Goal: Transaction & Acquisition: Obtain resource

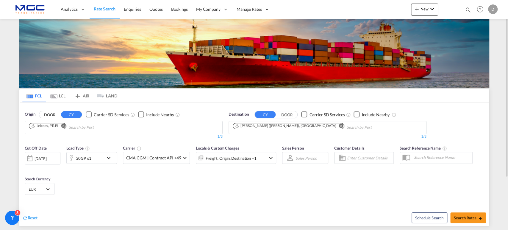
click at [339, 125] on md-icon "Remove" at bounding box center [341, 125] width 4 height 4
type input "sa"
click at [66, 125] on button "Remove" at bounding box center [61, 126] width 9 height 6
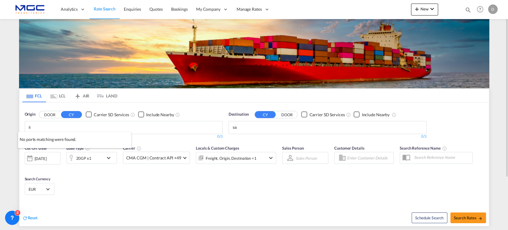
type input "l"
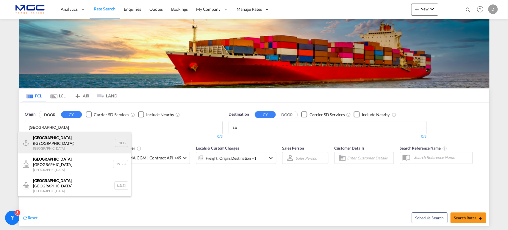
type input "[GEOGRAPHIC_DATA]"
click at [43, 133] on div "[GEOGRAPHIC_DATA] ([GEOGRAPHIC_DATA]) [GEOGRAPHIC_DATA] PTLIS" at bounding box center [74, 142] width 113 height 21
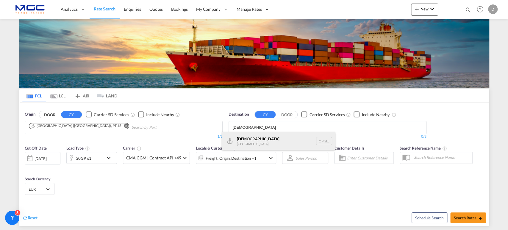
type input "[DEMOGRAPHIC_DATA]"
click at [273, 138] on div "Salalah [GEOGRAPHIC_DATA] [GEOGRAPHIC_DATA]" at bounding box center [278, 141] width 113 height 18
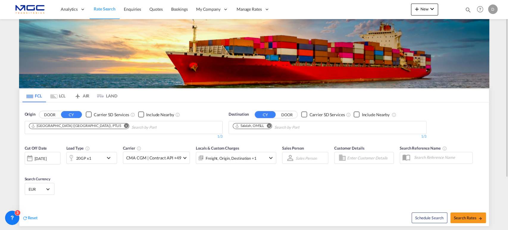
click at [96, 160] on div "20GP x1" at bounding box center [85, 158] width 37 height 12
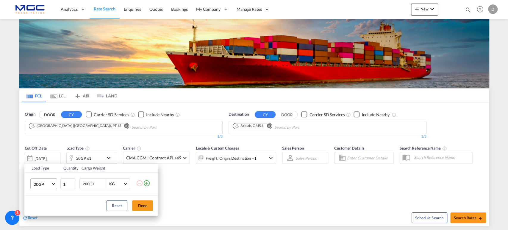
click at [52, 182] on md-select-value "20GP" at bounding box center [45, 184] width 24 height 10
click at [49, 183] on md-option "40HC" at bounding box center [49, 187] width 40 height 14
click at [142, 205] on button "Done" at bounding box center [142, 205] width 21 height 11
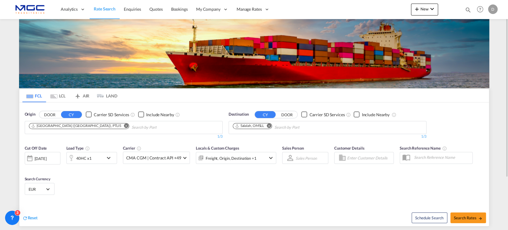
click at [453, 203] on div "Schedule Search Search Rates" at bounding box center [372, 214] width 233 height 23
click at [459, 217] on span "Search Rates" at bounding box center [468, 217] width 29 height 5
type input "PTLIS to OMSLL / 30 Sep 2025"
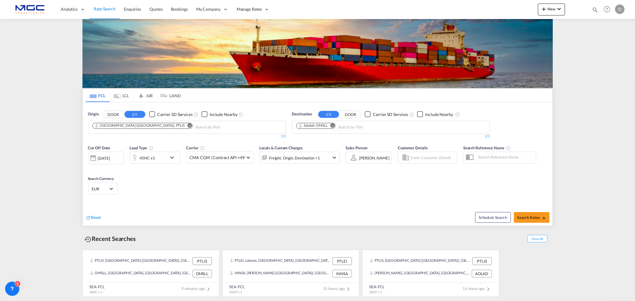
click at [332, 126] on md-icon "Remove" at bounding box center [332, 125] width 4 height 4
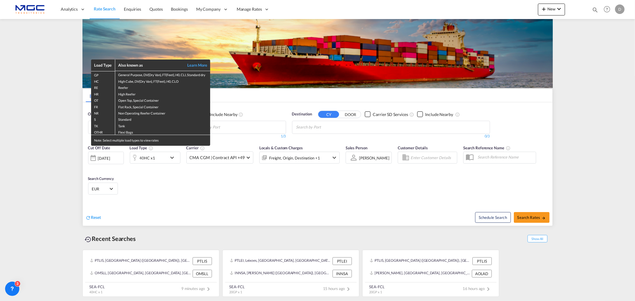
drag, startPoint x: 166, startPoint y: 192, endPoint x: 129, endPoint y: 125, distance: 76.1
click at [165, 190] on div "Load Type Also known as Learn More GP General Purpose, DV(Dry Van), FT(Feet), H…" at bounding box center [317, 150] width 635 height 301
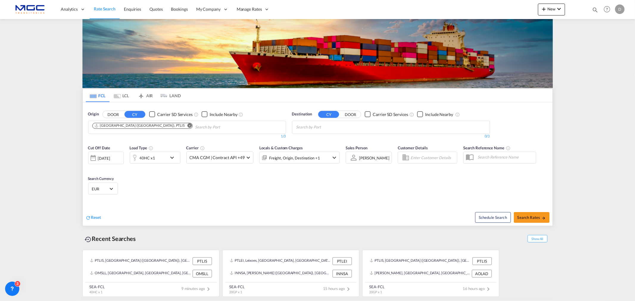
click at [187, 127] on md-icon "Remove" at bounding box center [189, 125] width 4 height 4
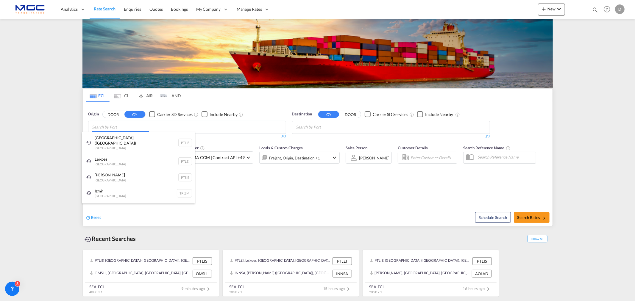
click at [112, 127] on body "Analytics Reports Dashboard Rate Search Enquiries Quotes Bookings" at bounding box center [317, 150] width 635 height 301
type input "ç"
type input "leixoe"
drag, startPoint x: 133, startPoint y: 144, endPoint x: 233, endPoint y: 152, distance: 101.0
click at [132, 144] on div "Leixoe s Portugal PTLEI" at bounding box center [138, 141] width 113 height 18
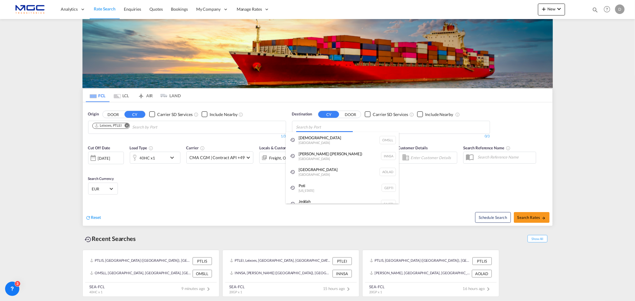
click at [309, 129] on body "Analytics Reports Dashboard Rate Search Enquiries Quotes Bookings" at bounding box center [317, 150] width 635 height 301
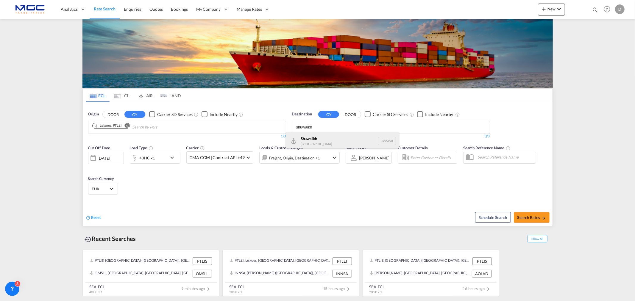
type input "shuwaikh"
click at [334, 141] on div "Shuwaikh Kuwait KWSWK" at bounding box center [342, 141] width 113 height 18
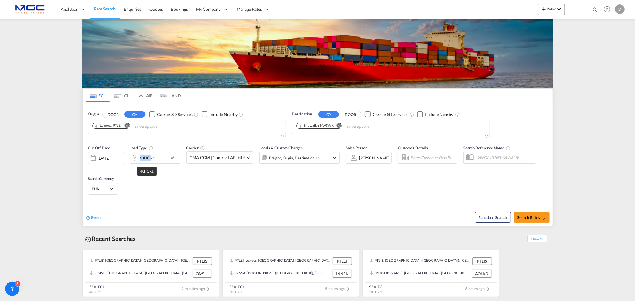
click at [144, 157] on div "40HC x1" at bounding box center [147, 158] width 15 height 8
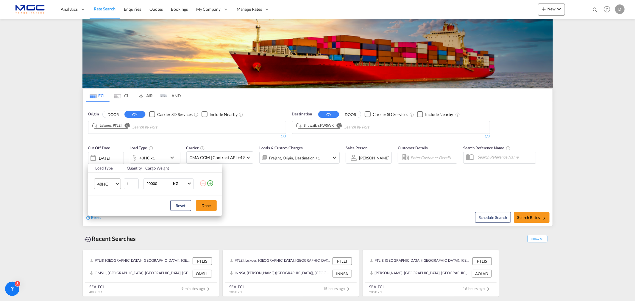
click at [114, 181] on span "40HC" at bounding box center [105, 184] width 17 height 6
click at [113, 155] on md-option "20GP" at bounding box center [112, 155] width 40 height 14
click at [210, 203] on button "Done" at bounding box center [206, 205] width 21 height 11
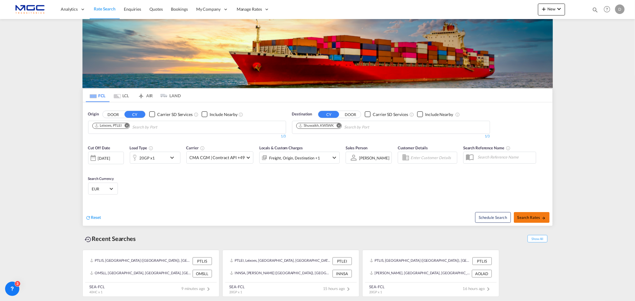
click at [524, 215] on button "Search Rates" at bounding box center [532, 217] width 36 height 11
type input "PTLEI to KWSWK / 30 Sep 2025"
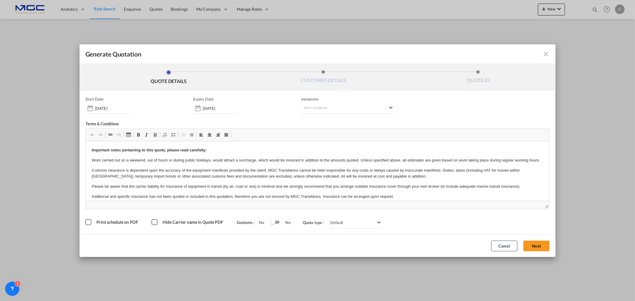
click at [535, 201] on span "◢" at bounding box center [318, 205] width 464 height 8
click at [538, 247] on button "Next" at bounding box center [536, 246] width 26 height 11
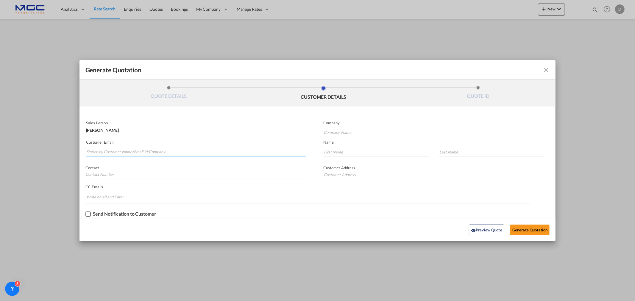
click at [130, 150] on input "Search by Customer Name/Email Id/Company" at bounding box center [195, 152] width 219 height 9
paste input "Lijo Philip <lijo.philip@aonelogistics.com>"
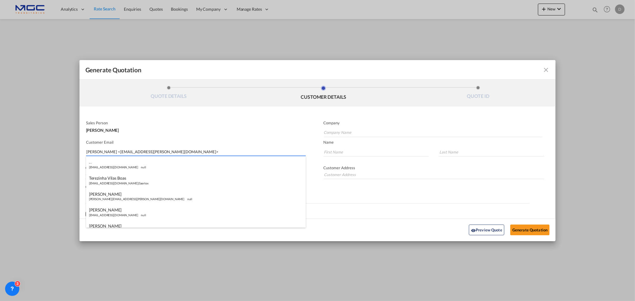
drag, startPoint x: 105, startPoint y: 150, endPoint x: 66, endPoint y: 152, distance: 39.3
click at [66, 152] on div "Generate Quotation QUOTE DETAILS CUSTOMER DETAILS QUOTE ID Start Date 30 Sep 20…" at bounding box center [317, 150] width 635 height 301
click at [147, 150] on input "lijo.philip@aonelogistics.com>" at bounding box center [195, 152] width 219 height 9
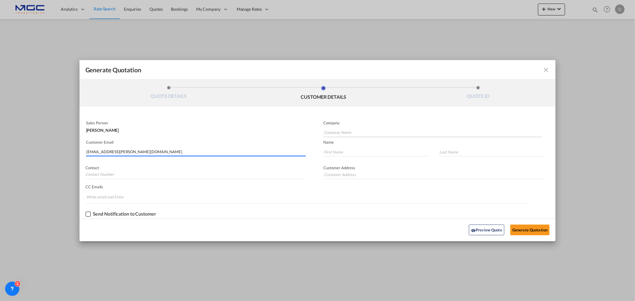
type input "lijo.philip@aonelogistics.com"
click at [346, 129] on input "Company Name" at bounding box center [433, 132] width 218 height 9
type input "."
click at [343, 130] on input "." at bounding box center [433, 132] width 218 height 9
type input "Aone freight and Logistics"
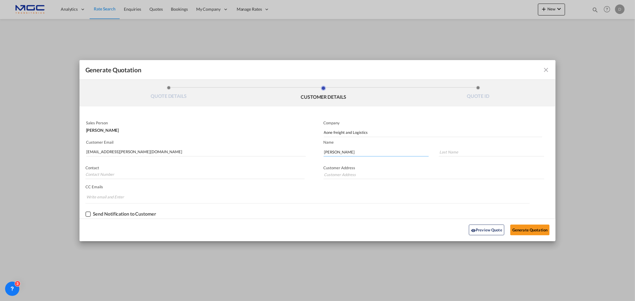
type input "[PERSON_NAME]"
type input "."
click at [529, 228] on button "Generate Quotation" at bounding box center [529, 230] width 39 height 11
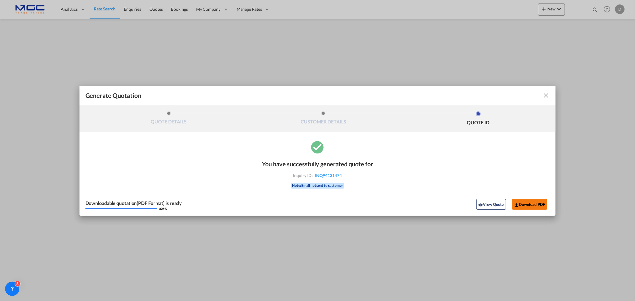
click at [534, 206] on button "Download PDF" at bounding box center [529, 204] width 35 height 11
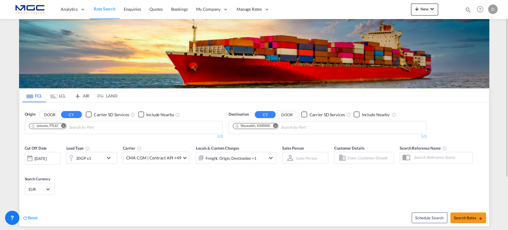
click at [277, 124] on md-icon "Remove" at bounding box center [275, 125] width 4 height 4
drag, startPoint x: 217, startPoint y: 189, endPoint x: 260, endPoint y: 116, distance: 85.0
click at [252, 121] on md-chips-wrap "Chips container with autocompletion. Enter the text area, type text to search, …" at bounding box center [262, 126] width 60 height 11
click at [249, 124] on input "Chips input." at bounding box center [261, 128] width 57 height 10
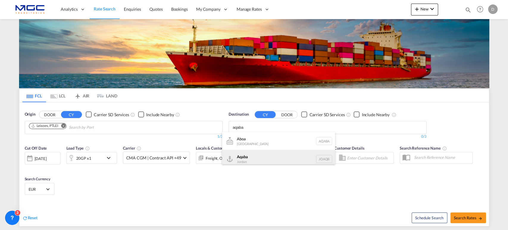
type input "aqaba"
click at [266, 154] on div "Aqaba Jordan JOAQB" at bounding box center [278, 159] width 113 height 18
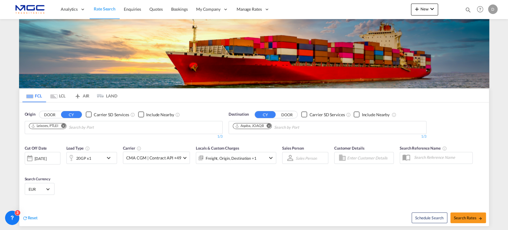
click at [461, 217] on span "Search Rates" at bounding box center [468, 217] width 29 height 5
type input "PTLEI to JOAQB / 30 Sep 2025"
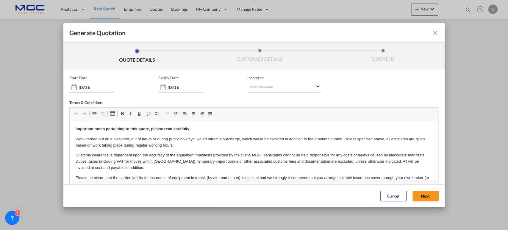
click at [416, 194] on button "Next" at bounding box center [426, 196] width 26 height 11
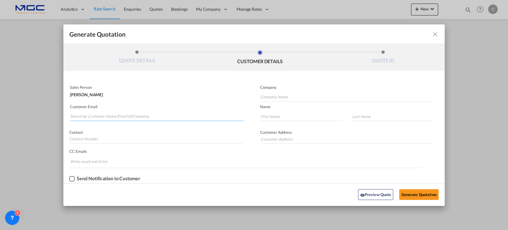
click at [139, 114] on input "Search by Customer Name/Email Id/Company" at bounding box center [156, 116] width 173 height 9
click at [114, 116] on input "Search by Customer Name/Email Id/Company" at bounding box center [156, 116] width 173 height 9
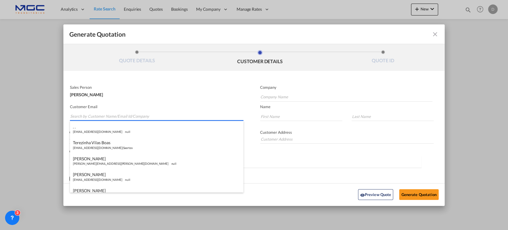
paste input "consolidator"
drag, startPoint x: 104, startPoint y: 117, endPoint x: 48, endPoint y: 117, distance: 56.3
click at [48, 117] on div "Generate Quotation QUOTE DETAILS CUSTOMER DETAILS QUOTE ID Start Date 30 Sep 20…" at bounding box center [254, 115] width 508 height 230
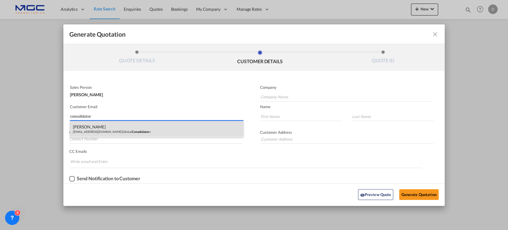
paste input "ali nofal <ali.nofal674@yahoo.com>"
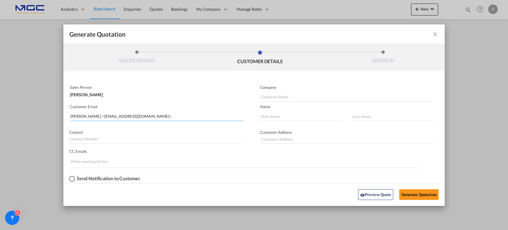
drag, startPoint x: 87, startPoint y: 116, endPoint x: 53, endPoint y: 114, distance: 34.3
click at [53, 114] on div "Generate Quotation QUOTE DETAILS CUSTOMER DETAILS QUOTE ID Start Date 30 Sep 20…" at bounding box center [254, 115] width 508 height 230
click at [133, 116] on input "ali.nofal674@yahoo.com>" at bounding box center [156, 116] width 173 height 9
type input "ali.nofal674@yahoo.com"
click at [283, 95] on input "Company Name" at bounding box center [347, 97] width 172 height 9
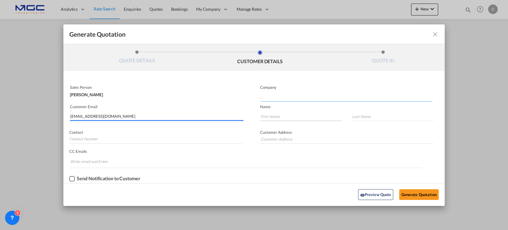
type input "."
click at [280, 118] on input "Generate QuotationQUOTE ..." at bounding box center [301, 116] width 82 height 9
type input "."
click at [404, 114] on input "Generate QuotationQUOTE ..." at bounding box center [393, 116] width 82 height 9
type input "."
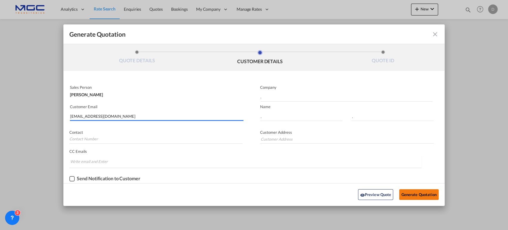
click at [415, 199] on button "Generate Quotation" at bounding box center [418, 194] width 39 height 11
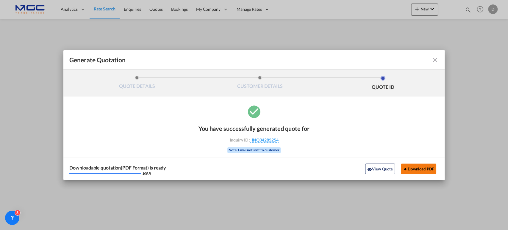
click at [424, 171] on button "Download PDF" at bounding box center [418, 168] width 35 height 11
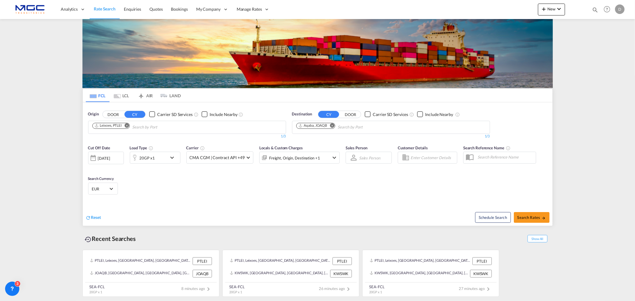
click at [332, 126] on md-icon "Remove" at bounding box center [332, 125] width 4 height 4
type input "adelaide"
click at [317, 141] on div "Adelaide Australia AUADL" at bounding box center [342, 141] width 113 height 18
click at [158, 161] on div "20GP x1" at bounding box center [148, 158] width 37 height 12
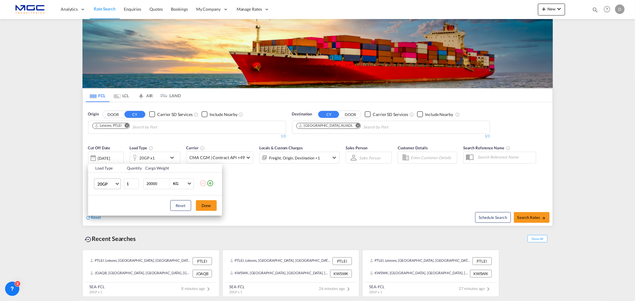
click at [118, 183] on span "Choose: \a20GP" at bounding box center [117, 183] width 3 height 3
click at [114, 208] on md-option "40HC" at bounding box center [112, 212] width 40 height 14
click at [208, 210] on button "Done" at bounding box center [206, 205] width 21 height 11
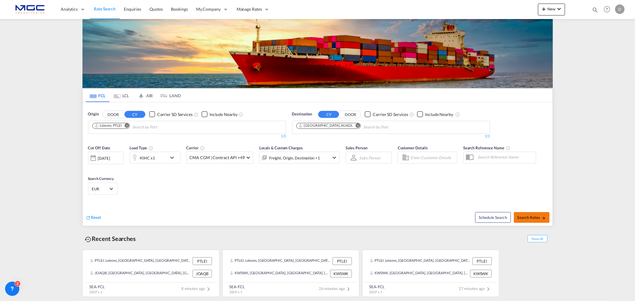
click at [519, 218] on span "Search Rates" at bounding box center [531, 217] width 29 height 5
type input "PTLEI to AUADL / 30 Sep 2025"
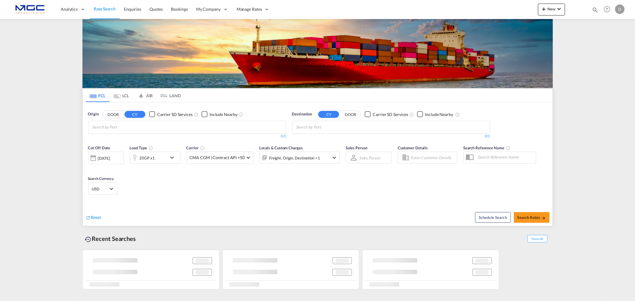
click at [149, 131] on input "Chips input." at bounding box center [120, 128] width 57 height 10
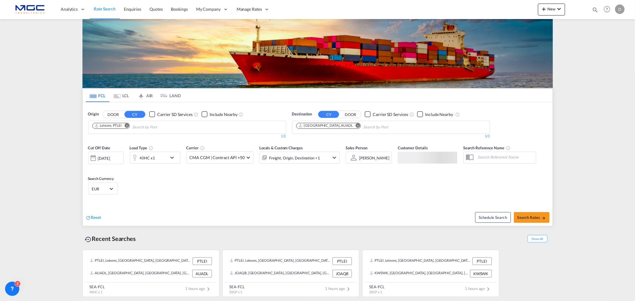
click at [356, 125] on md-icon "Remove" at bounding box center [358, 125] width 4 height 4
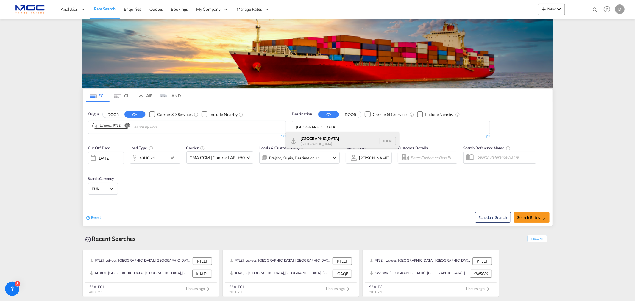
type input "luanda"
click at [360, 139] on div "Luanda Angola AOLAD" at bounding box center [342, 141] width 113 height 18
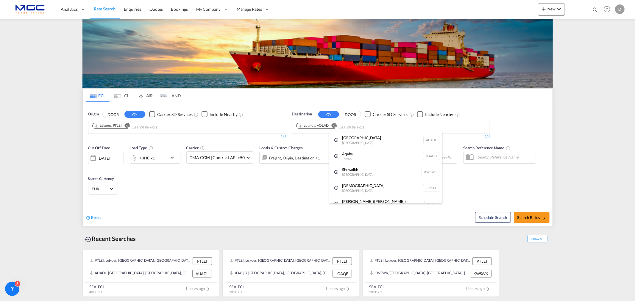
drag, startPoint x: 163, startPoint y: 192, endPoint x: 157, endPoint y: 174, distance: 19.4
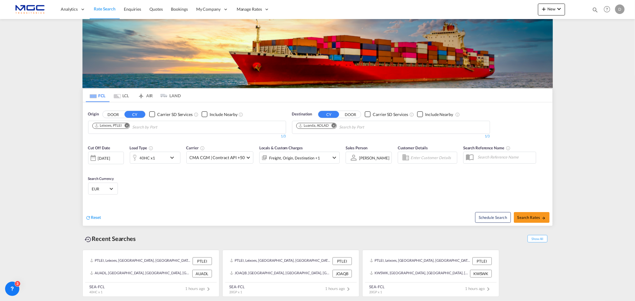
click at [155, 160] on div "40HC x1" at bounding box center [148, 158] width 37 height 12
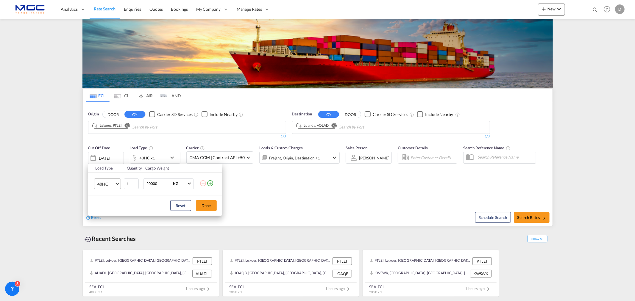
click at [114, 180] on md-select-value "40HC" at bounding box center [109, 184] width 24 height 10
click at [105, 152] on div "20GP" at bounding box center [102, 155] width 10 height 6
click at [210, 202] on button "Done" at bounding box center [206, 205] width 21 height 11
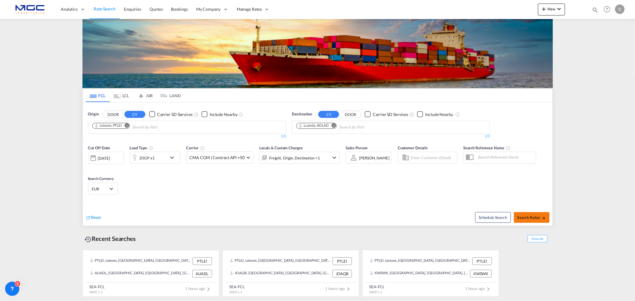
click at [525, 217] on span "Search Rates" at bounding box center [531, 217] width 29 height 5
type input "PTLEI to AOLAD / 30 Sep 2025"
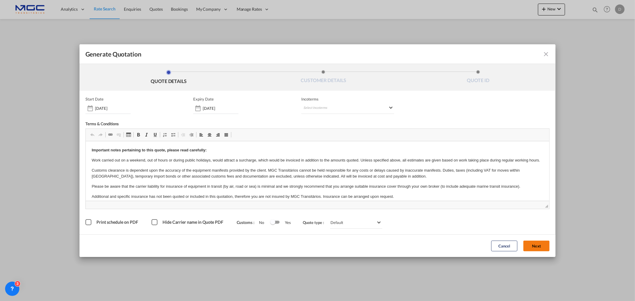
click at [534, 245] on button "Next" at bounding box center [536, 246] width 26 height 11
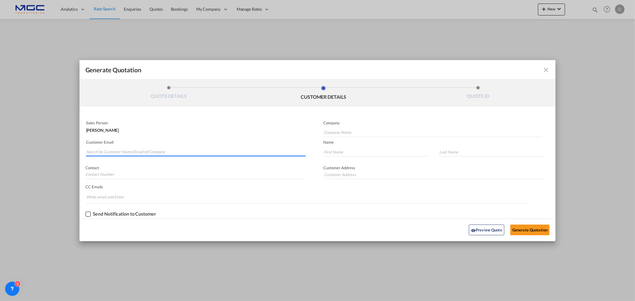
click at [106, 148] on input "Search by Customer Name/Email Id/Company" at bounding box center [195, 152] width 219 height 9
type input "[EMAIL_ADDRESS][DOMAIN_NAME]"
click at [342, 132] on input "Company Name" at bounding box center [433, 132] width 218 height 9
type input "Luso Trato"
click at [327, 151] on input "Generate QuotationQUOTE ..." at bounding box center [376, 152] width 105 height 9
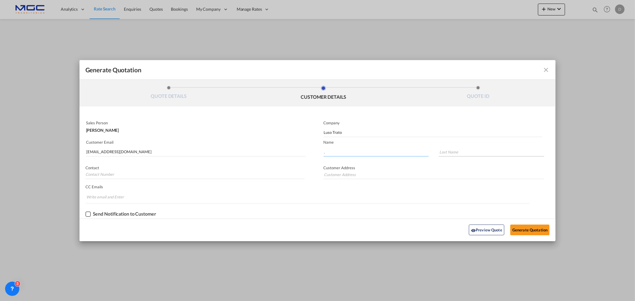
type input "."
click at [442, 152] on input "Generate QuotationQUOTE ..." at bounding box center [491, 152] width 105 height 9
type input "."
click at [525, 228] on button "Generate Quotation" at bounding box center [529, 230] width 39 height 11
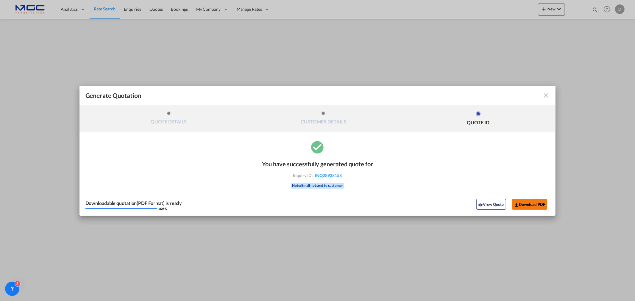
click at [527, 204] on button "Download PDF" at bounding box center [529, 204] width 35 height 11
